Goal: Information Seeking & Learning: Learn about a topic

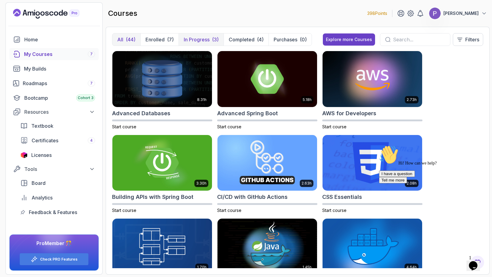
click at [195, 38] on p "In Progress" at bounding box center [197, 39] width 26 height 7
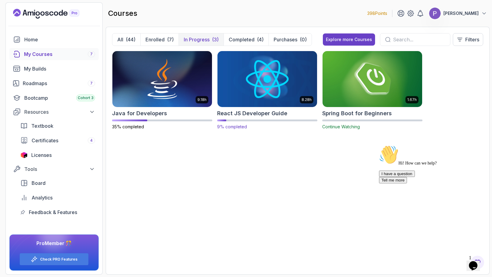
click at [251, 73] on img at bounding box center [267, 78] width 104 height 59
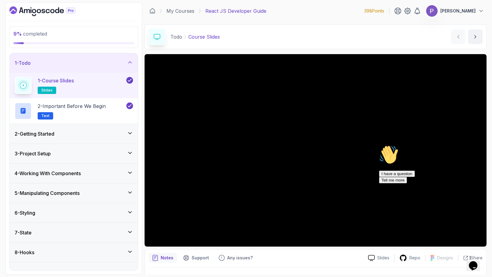
click at [126, 130] on div "2 - Getting Started" at bounding box center [74, 133] width 118 height 7
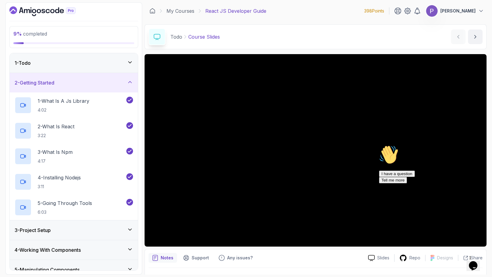
click at [132, 231] on icon at bounding box center [130, 229] width 6 height 6
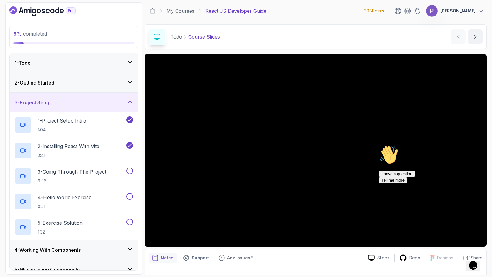
click at [128, 103] on icon at bounding box center [130, 102] width 6 height 6
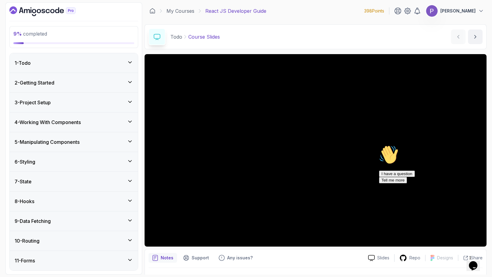
click at [129, 89] on div "2 - Getting Started" at bounding box center [74, 82] width 128 height 19
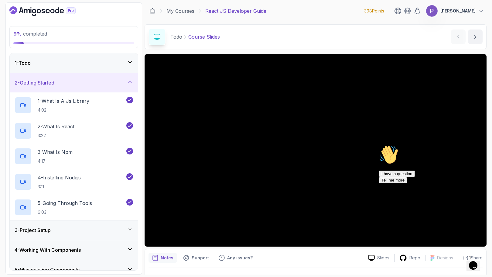
click at [125, 228] on div "3 - Project Setup" at bounding box center [74, 229] width 118 height 7
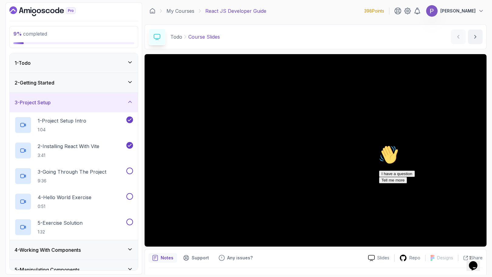
click at [122, 86] on div "2 - Getting Started" at bounding box center [74, 82] width 118 height 7
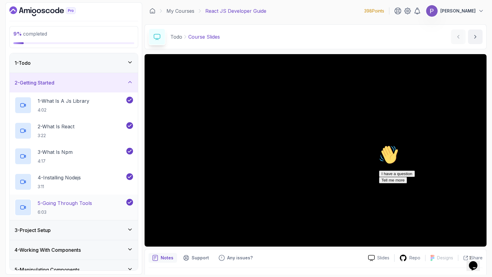
click at [117, 202] on div "5 - Going Through Tools 6:03" at bounding box center [70, 207] width 111 height 17
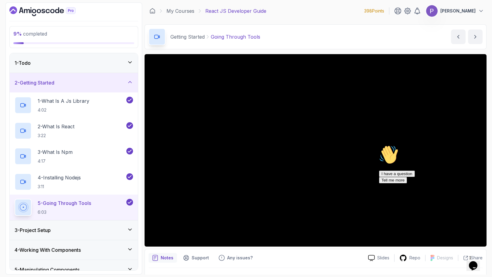
click at [379, 145] on icon "Chat attention grabber" at bounding box center [379, 145] width 0 height 0
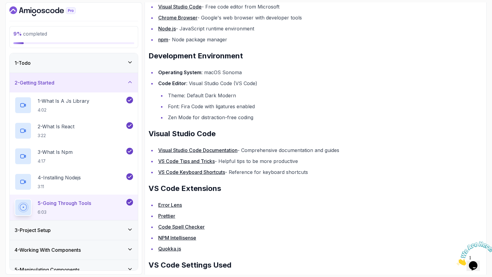
scroll to position [364, 0]
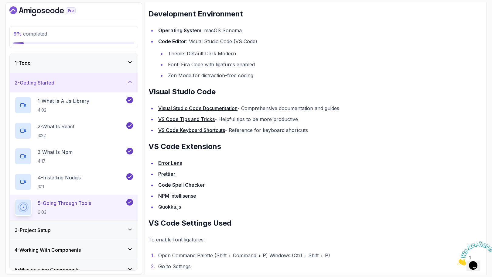
click at [176, 163] on link "Error Lens" at bounding box center [170, 163] width 24 height 6
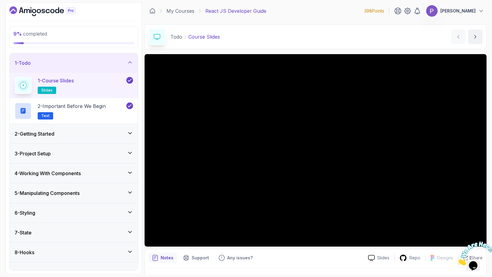
click at [130, 157] on div "3 - Project Setup" at bounding box center [74, 153] width 128 height 19
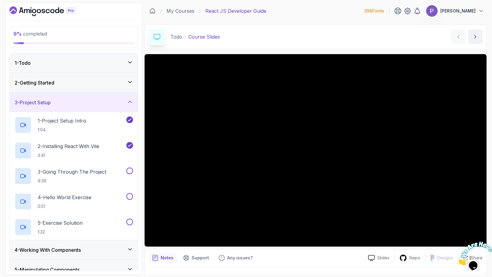
click at [130, 104] on icon at bounding box center [130, 102] width 6 height 6
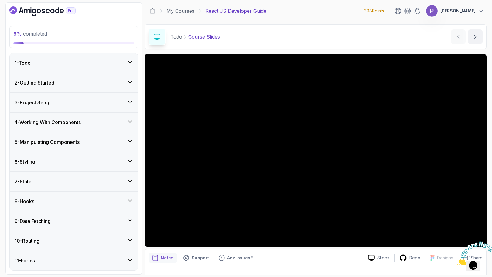
click at [130, 81] on icon at bounding box center [130, 82] width 6 height 6
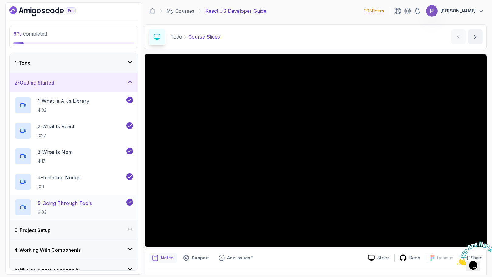
click at [105, 196] on div "5 - Going Through Tools 6:03" at bounding box center [74, 207] width 128 height 26
click at [101, 203] on div "5 - Going Through Tools 6:03" at bounding box center [70, 207] width 111 height 17
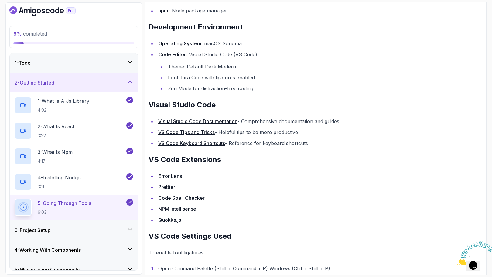
scroll to position [352, 0]
click at [169, 218] on link "Quokka.js" at bounding box center [169, 219] width 23 height 6
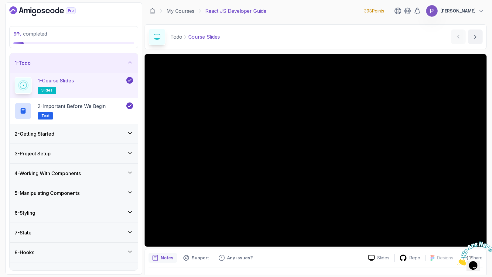
click at [457, 261] on icon "Close" at bounding box center [457, 263] width 0 height 5
